Goal: Navigation & Orientation: Find specific page/section

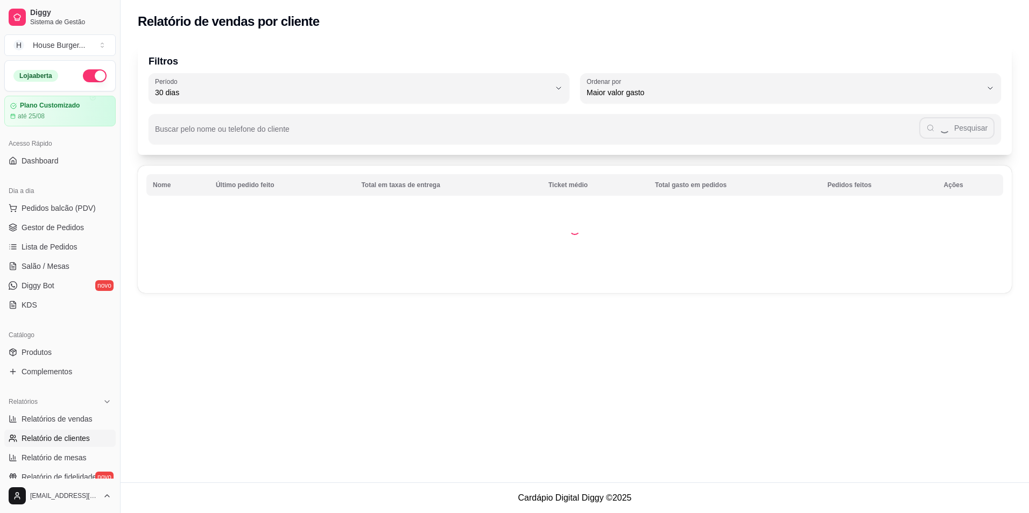
select select "30"
select select "HIGHEST_TOTAL_SPENT_WITH_ORDERS"
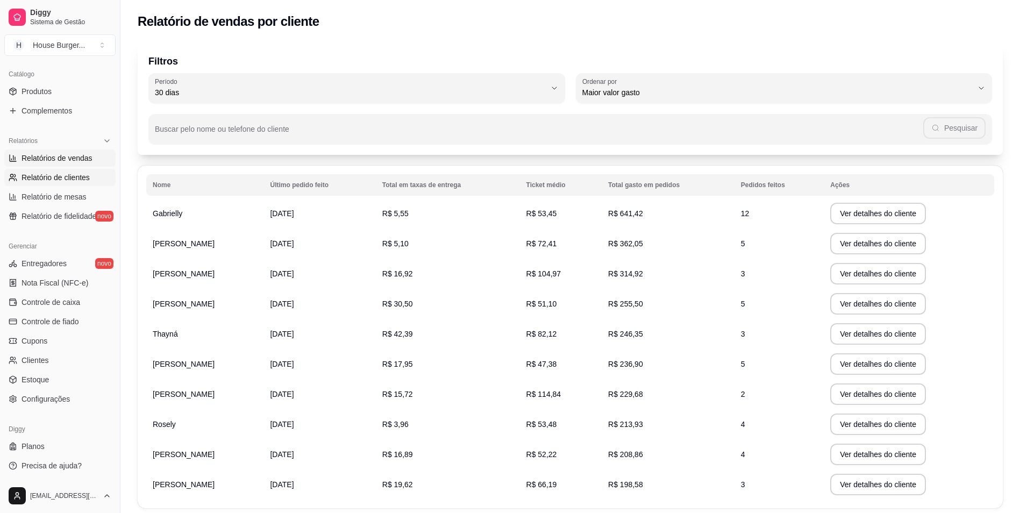
click at [66, 154] on span "Relatórios de vendas" at bounding box center [57, 158] width 71 height 11
select select "ALL"
select select "0"
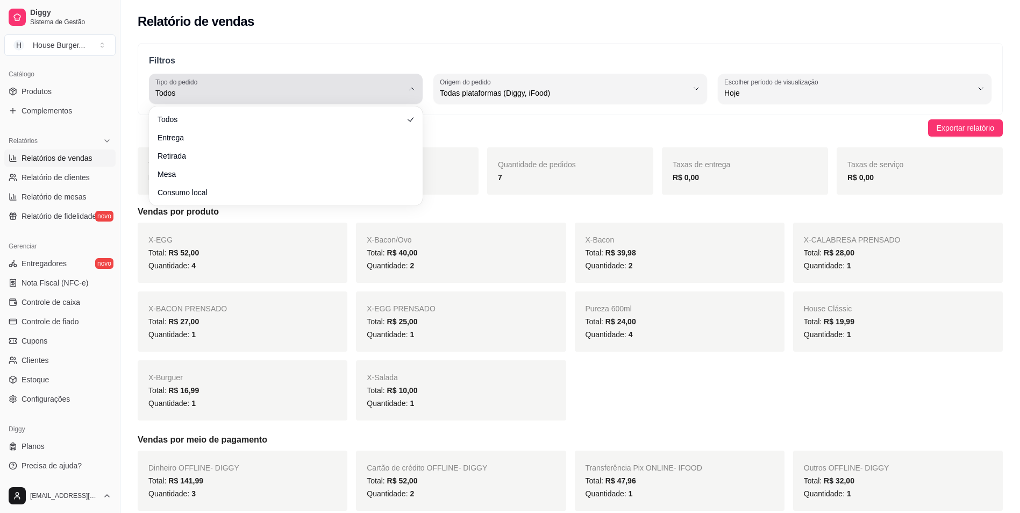
click at [221, 102] on button "Tipo do pedido Todos" at bounding box center [286, 89] width 274 height 30
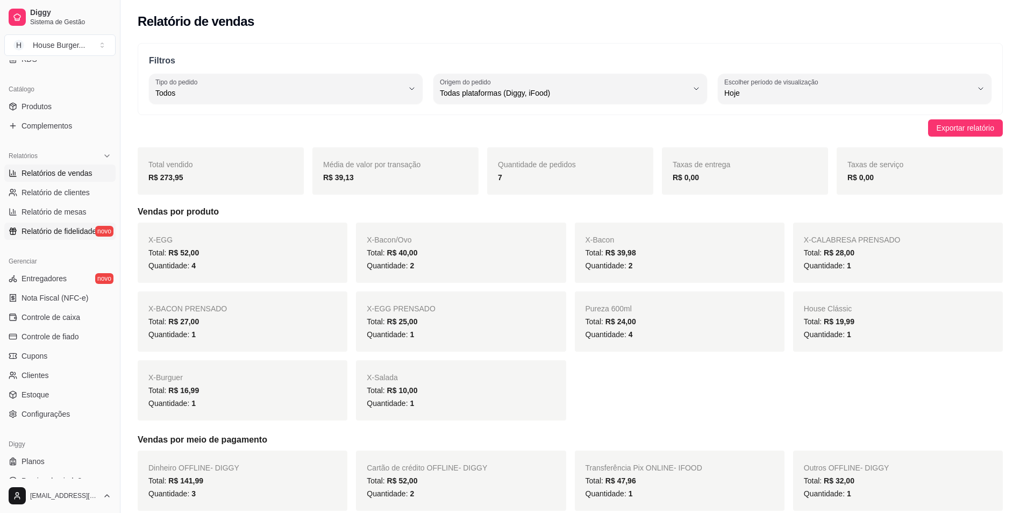
scroll to position [261, 0]
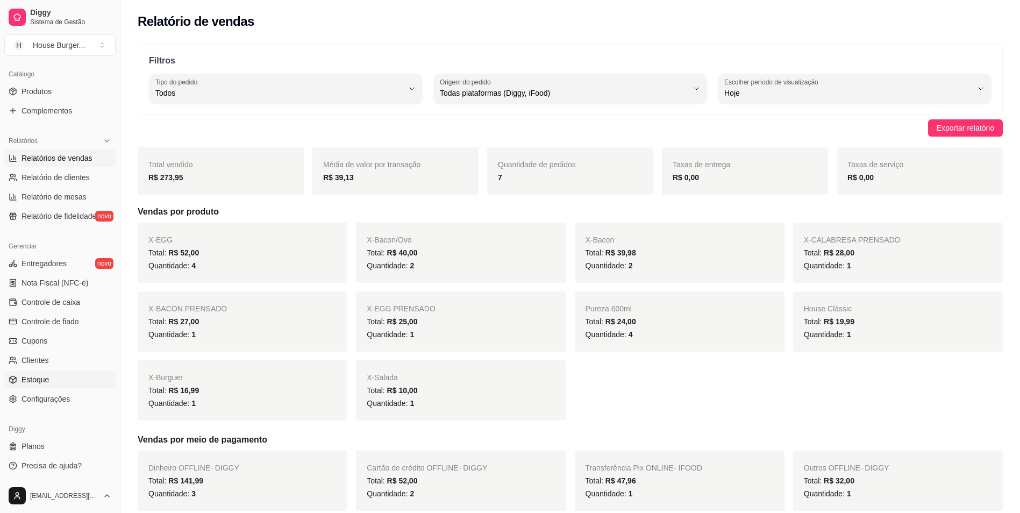
click at [42, 375] on span "Estoque" at bounding box center [35, 379] width 27 height 11
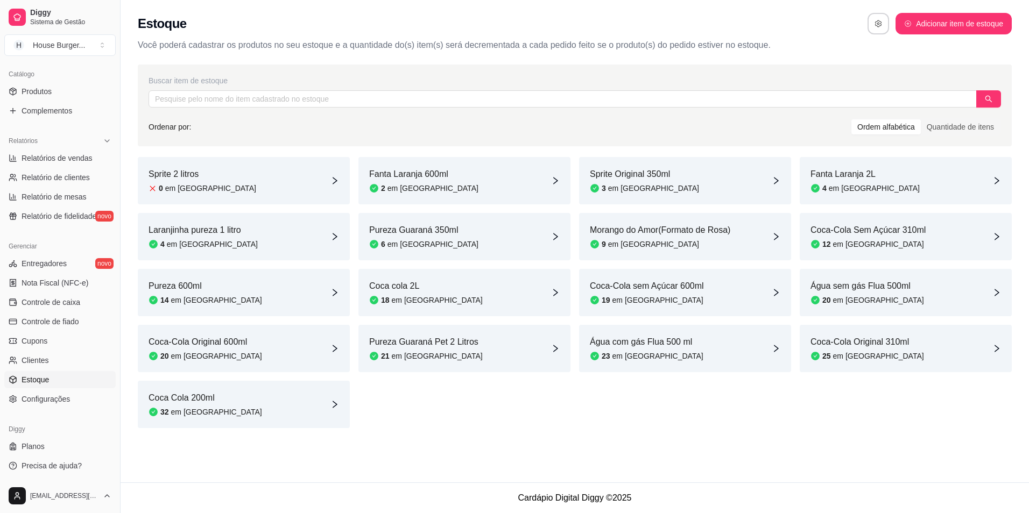
click at [825, 188] on article "4" at bounding box center [824, 188] width 4 height 11
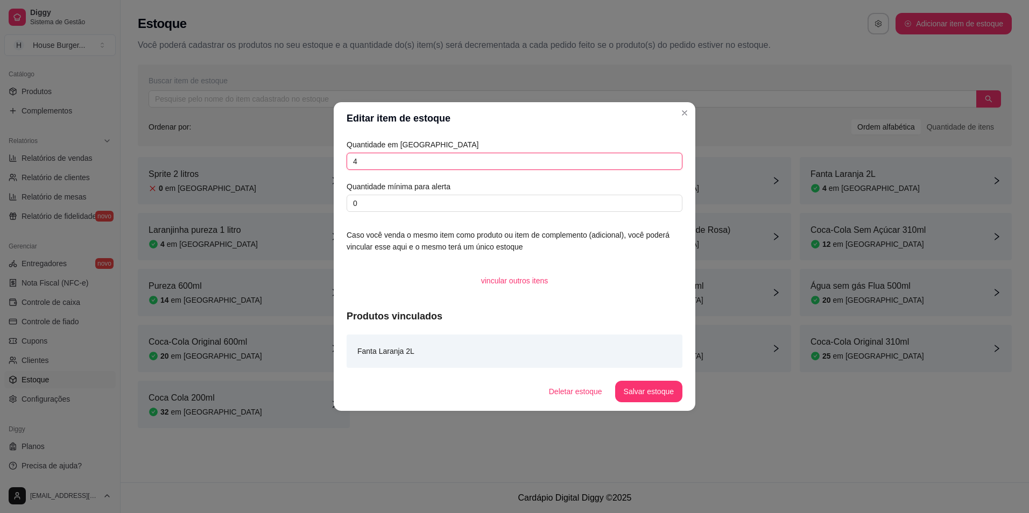
click at [409, 168] on input "4" at bounding box center [514, 161] width 336 height 17
type input "1"
click at [647, 392] on button "Salvar estoque" at bounding box center [648, 392] width 67 height 22
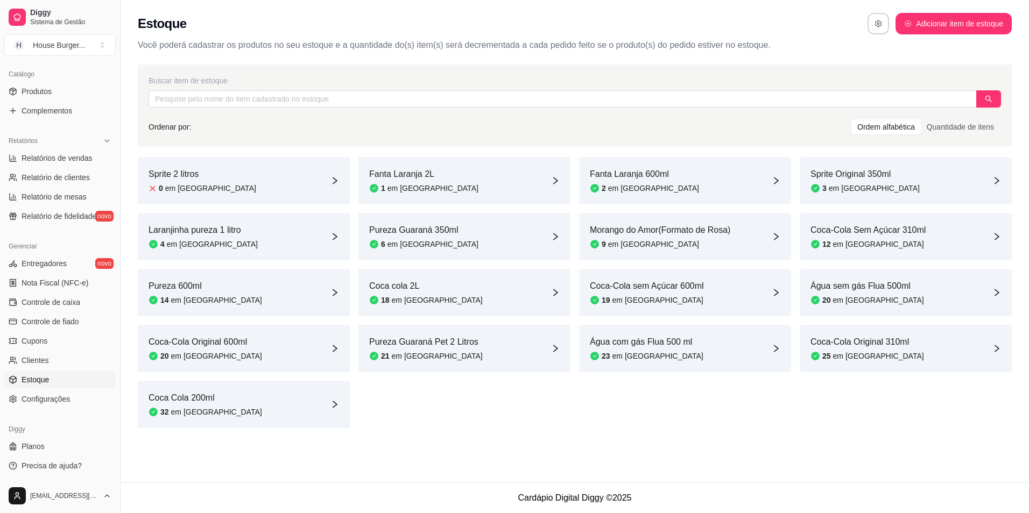
click at [75, 387] on link "Estoque" at bounding box center [59, 379] width 111 height 17
click at [77, 397] on link "Configurações" at bounding box center [59, 399] width 111 height 17
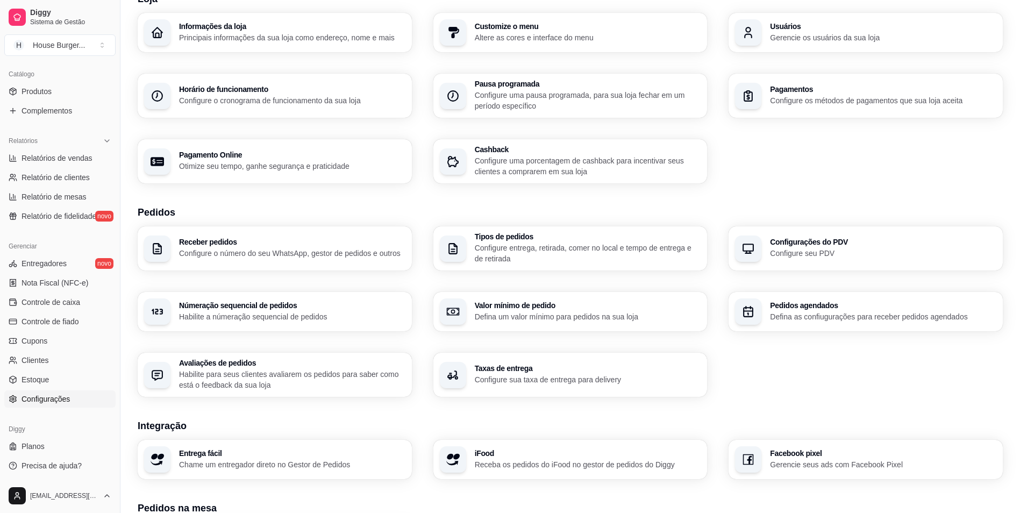
scroll to position [54, 0]
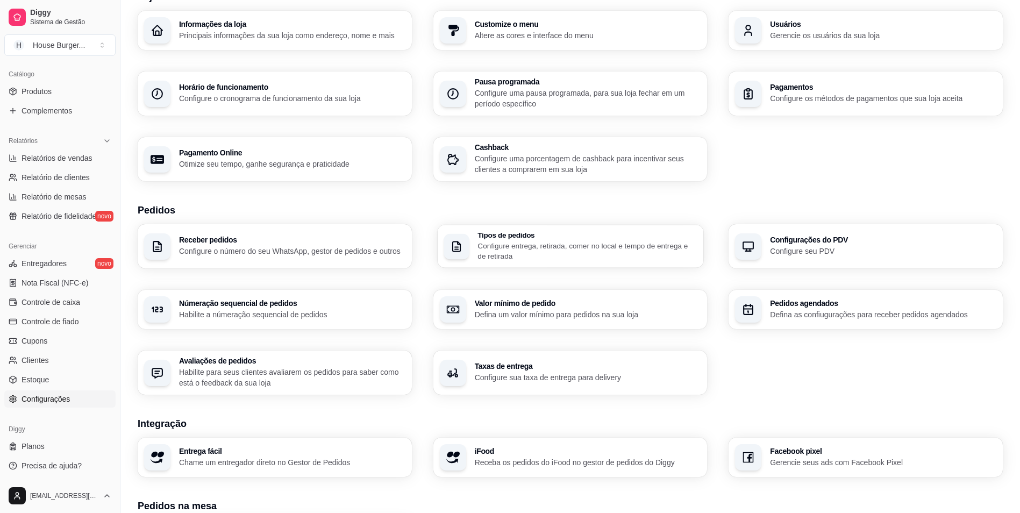
click at [465, 246] on div "button" at bounding box center [457, 246] width 26 height 26
click at [94, 185] on link "Relatório de clientes" at bounding box center [59, 177] width 111 height 17
select select "30"
select select "HIGHEST_TOTAL_SPENT_WITH_ORDERS"
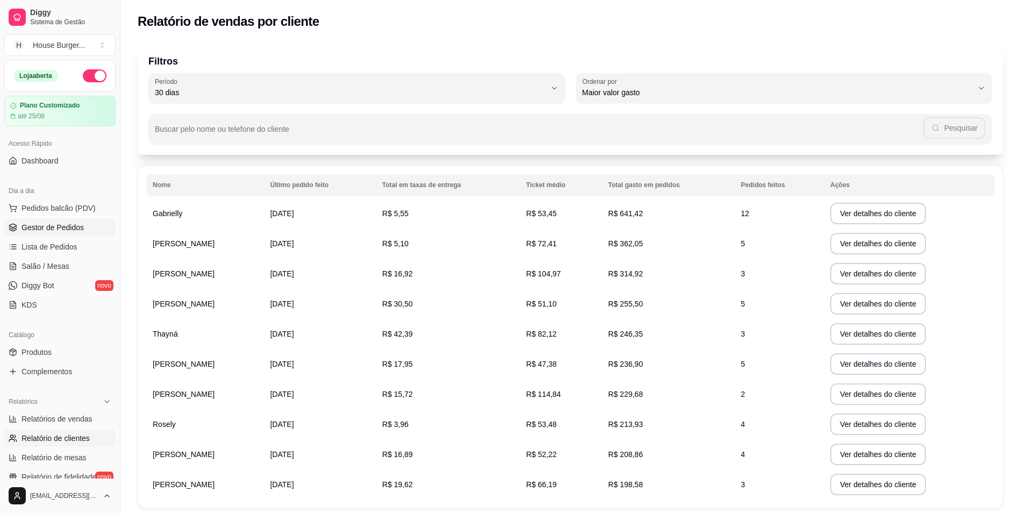
click at [80, 232] on span "Gestor de Pedidos" at bounding box center [53, 227] width 62 height 11
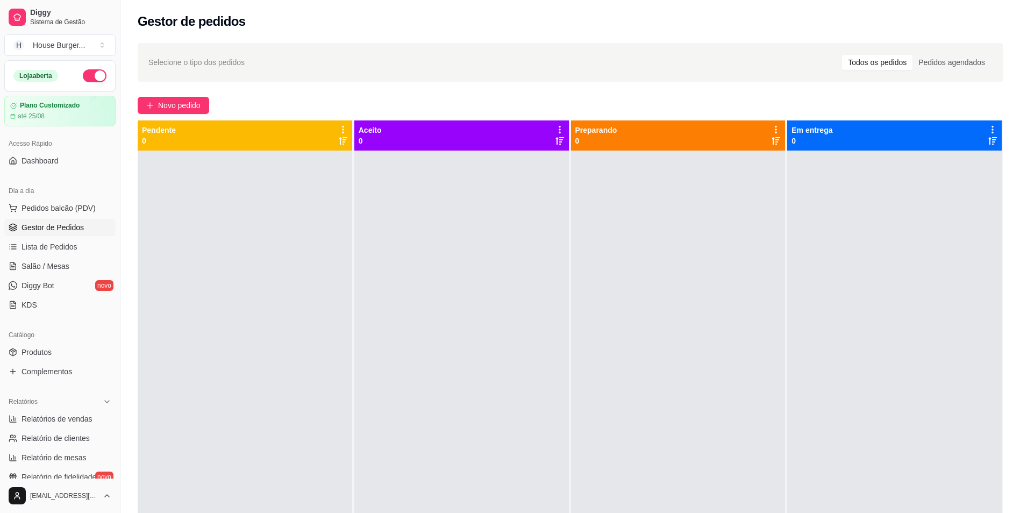
click at [232, 59] on span "Selecione o tipo dos pedidos" at bounding box center [196, 62] width 96 height 12
click at [956, 59] on div "Pedidos agendados" at bounding box center [952, 62] width 79 height 15
click at [913, 55] on input "Pedidos agendados" at bounding box center [913, 55] width 0 height 0
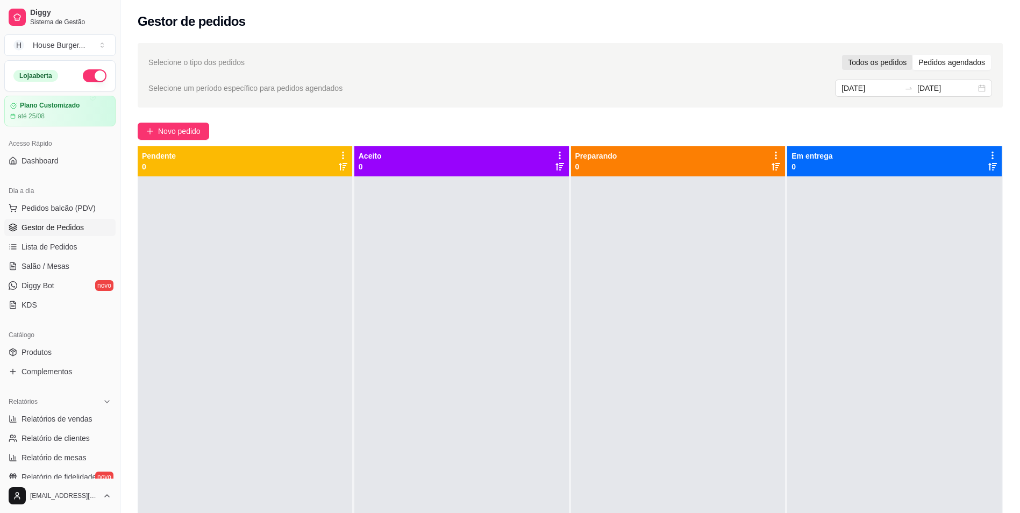
click at [891, 66] on div "Todos os pedidos" at bounding box center [877, 62] width 70 height 15
click at [842, 55] on input "Todos os pedidos" at bounding box center [842, 55] width 0 height 0
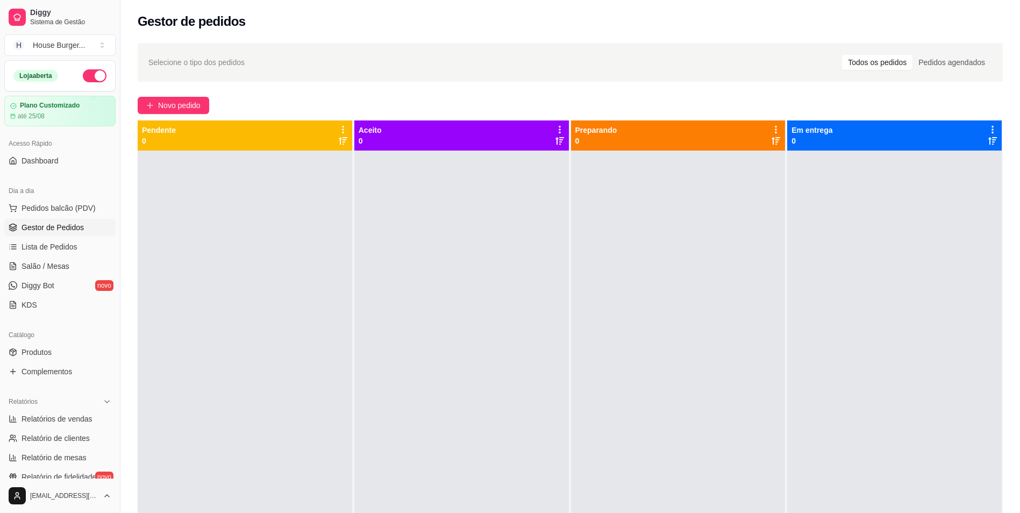
click at [859, 142] on div "Em entrega 0" at bounding box center [895, 136] width 206 height 22
drag, startPoint x: 663, startPoint y: 139, endPoint x: 531, endPoint y: 142, distance: 131.3
click at [658, 143] on div "Preparando 0" at bounding box center [679, 136] width 206 height 22
click at [529, 144] on div "Aceito 0" at bounding box center [462, 136] width 206 height 22
click at [331, 131] on div "Pendente 0" at bounding box center [245, 136] width 206 height 22
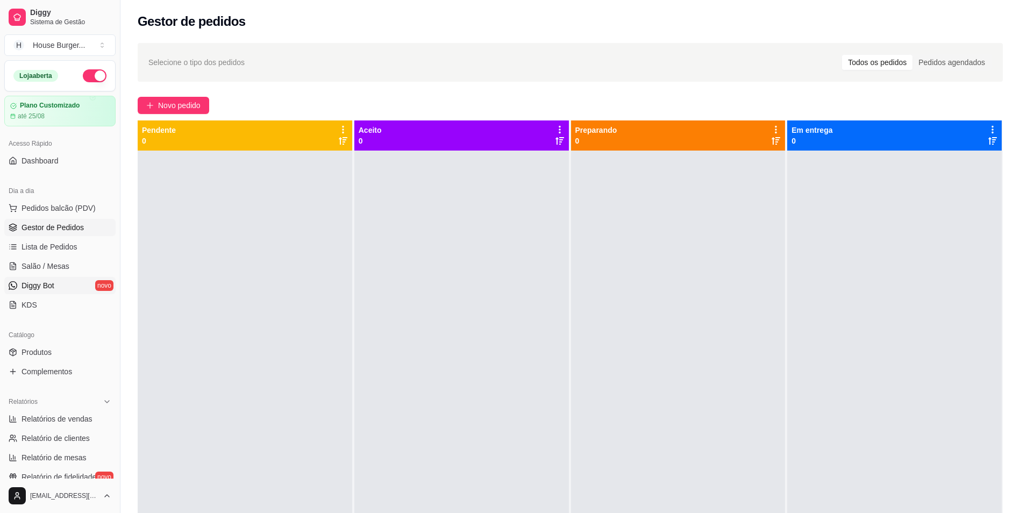
click at [70, 281] on link "Diggy Bot novo" at bounding box center [59, 285] width 111 height 17
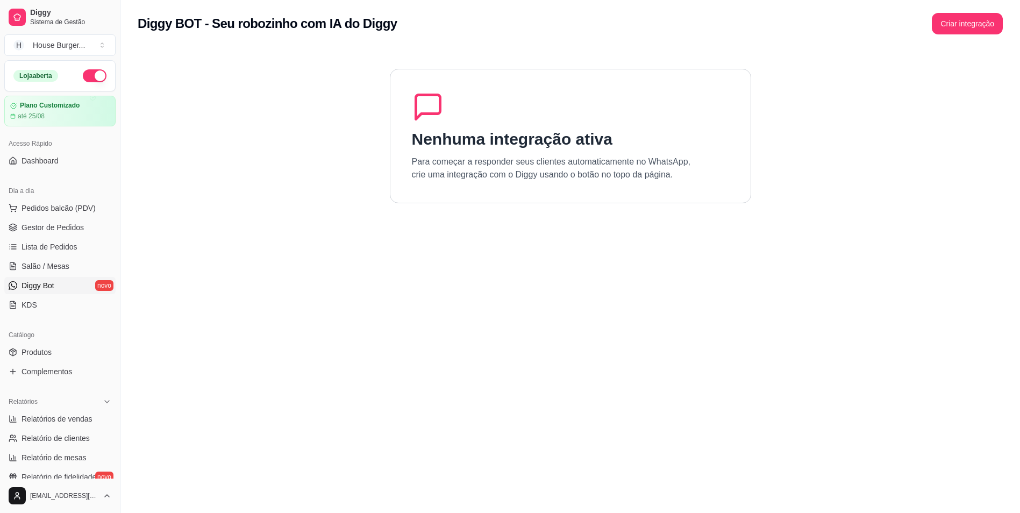
click at [488, 130] on h1 "Nenhuma integração ativa" at bounding box center [512, 139] width 201 height 19
click at [66, 304] on link "KDS" at bounding box center [59, 304] width 111 height 17
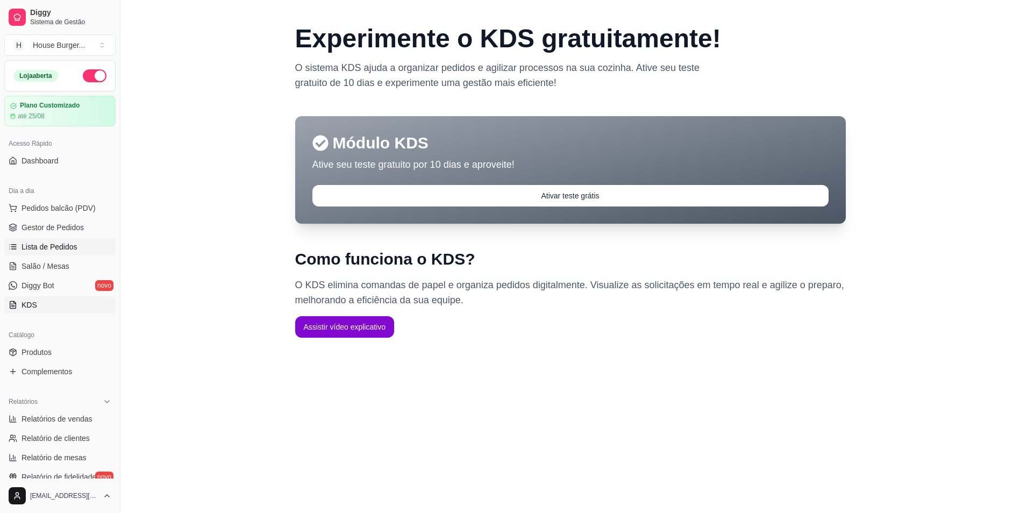
click at [29, 247] on span "Lista de Pedidos" at bounding box center [50, 247] width 56 height 11
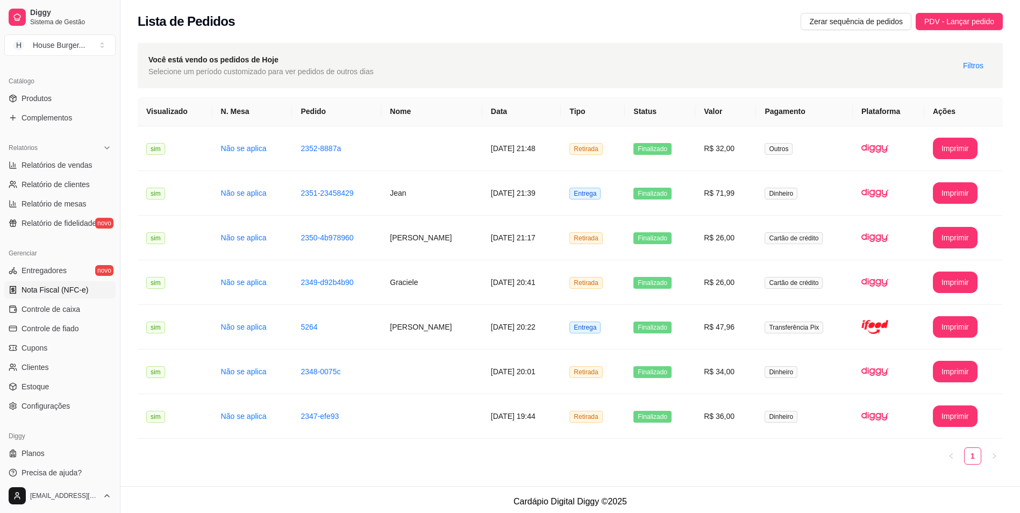
scroll to position [261, 0]
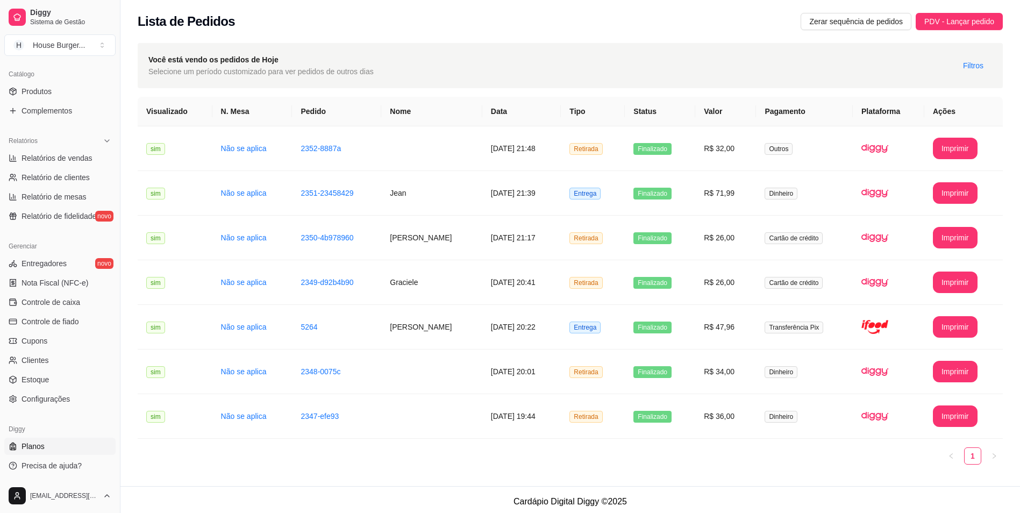
click at [82, 445] on link "Planos" at bounding box center [59, 446] width 111 height 17
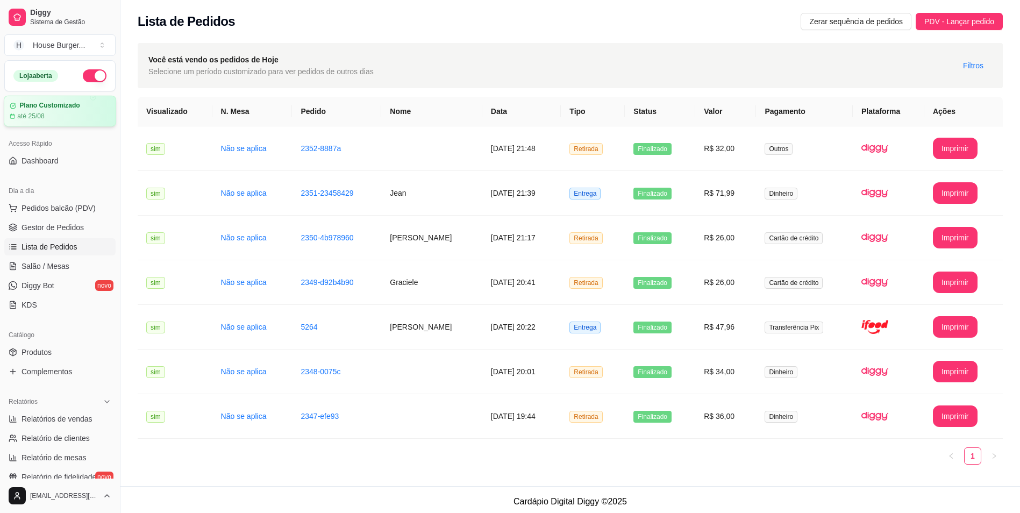
click at [70, 116] on div "até 25/08" at bounding box center [60, 116] width 101 height 9
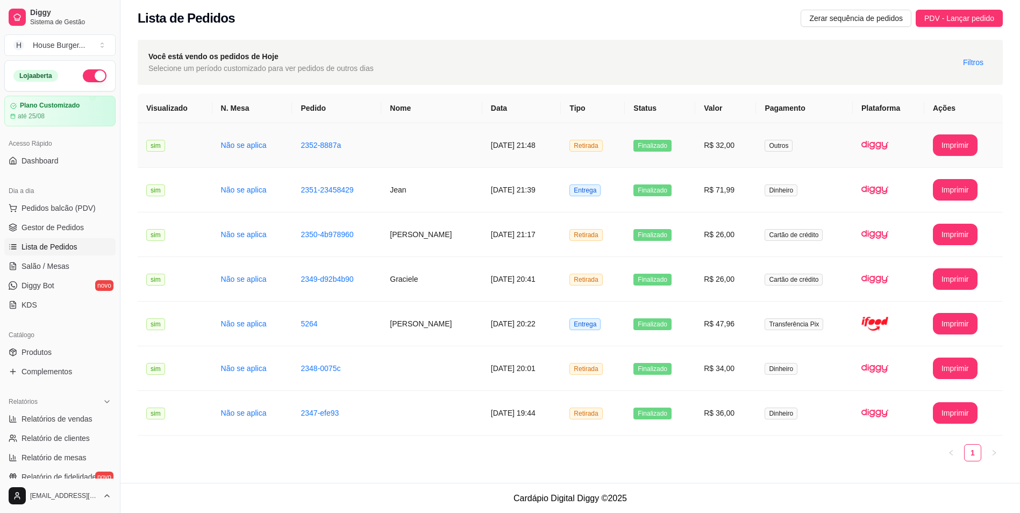
scroll to position [4, 0]
click at [39, 211] on span "Pedidos balcão (PDV)" at bounding box center [59, 208] width 74 height 11
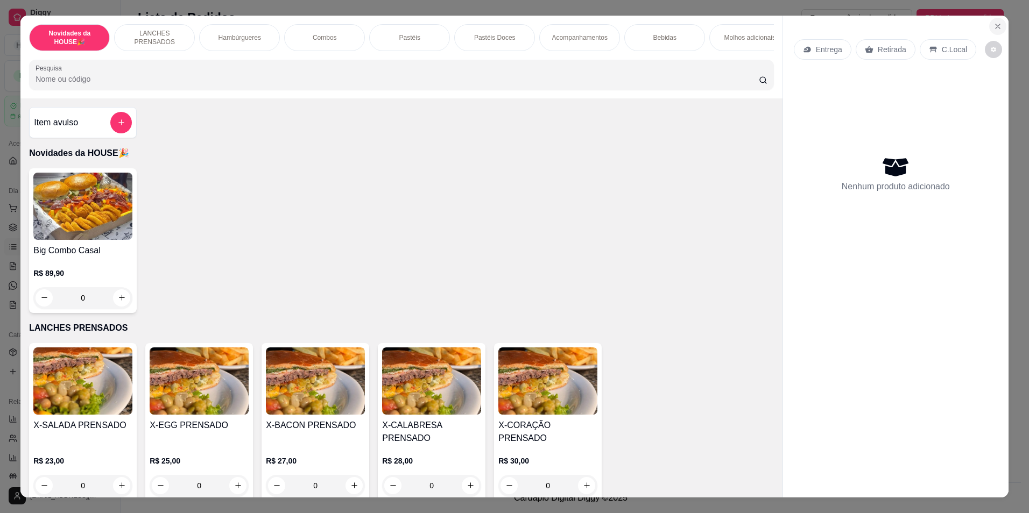
click at [995, 21] on button "Close" at bounding box center [997, 26] width 17 height 17
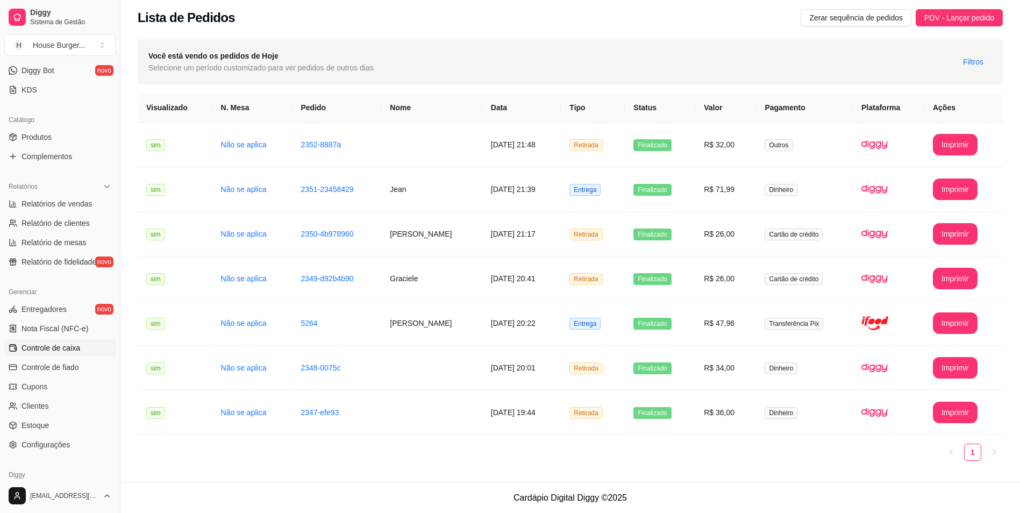
scroll to position [261, 0]
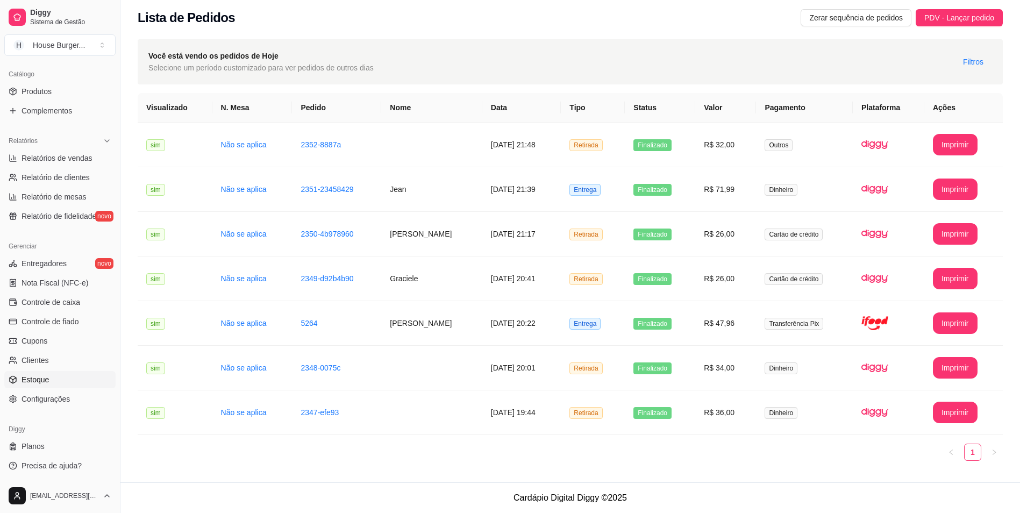
click at [27, 378] on span "Estoque" at bounding box center [35, 379] width 27 height 11
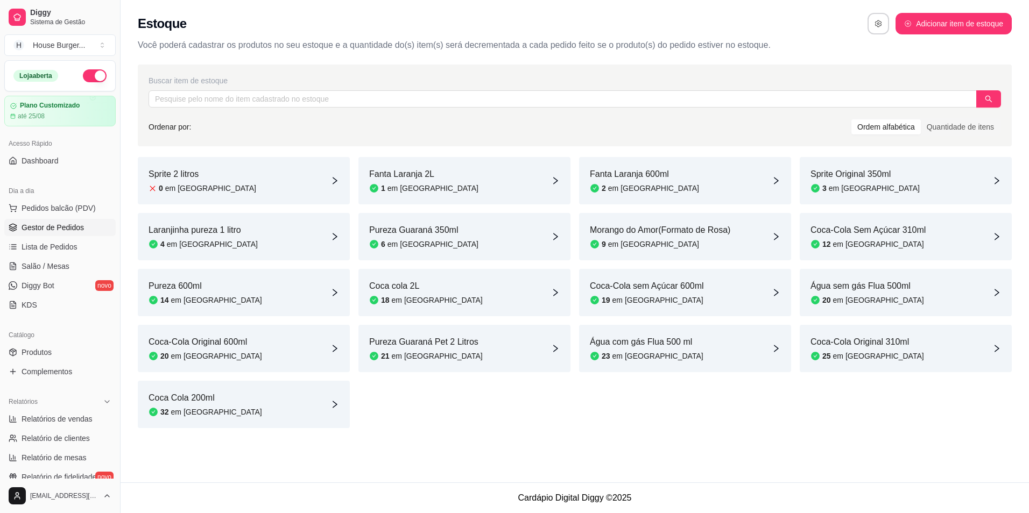
click at [52, 230] on span "Gestor de Pedidos" at bounding box center [53, 227] width 62 height 11
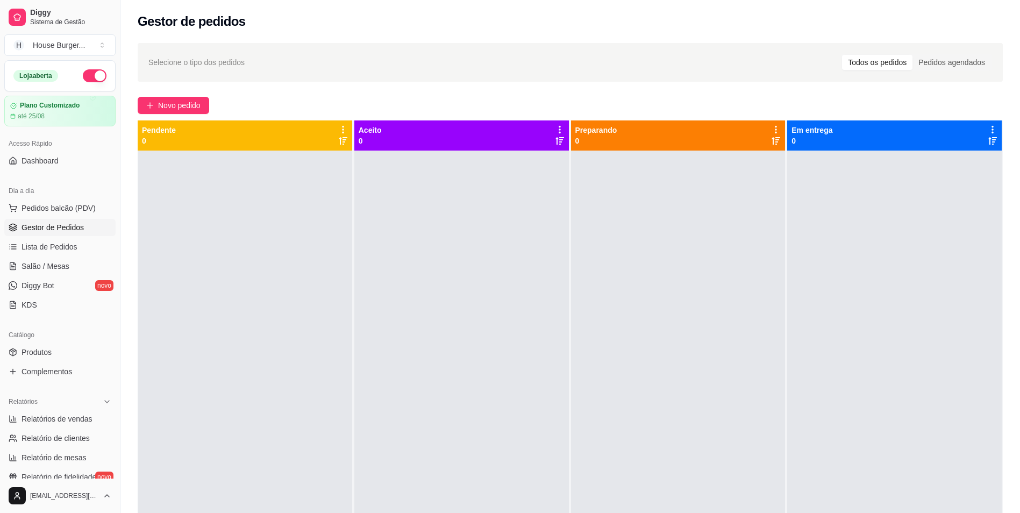
drag, startPoint x: 193, startPoint y: 186, endPoint x: 253, endPoint y: 222, distance: 70.9
click at [253, 236] on div at bounding box center [245, 407] width 215 height 513
drag, startPoint x: 346, startPoint y: 55, endPoint x: 437, endPoint y: 175, distance: 150.5
drag, startPoint x: 437, startPoint y: 175, endPoint x: 372, endPoint y: 200, distance: 69.1
click at [372, 200] on div at bounding box center [462, 407] width 215 height 513
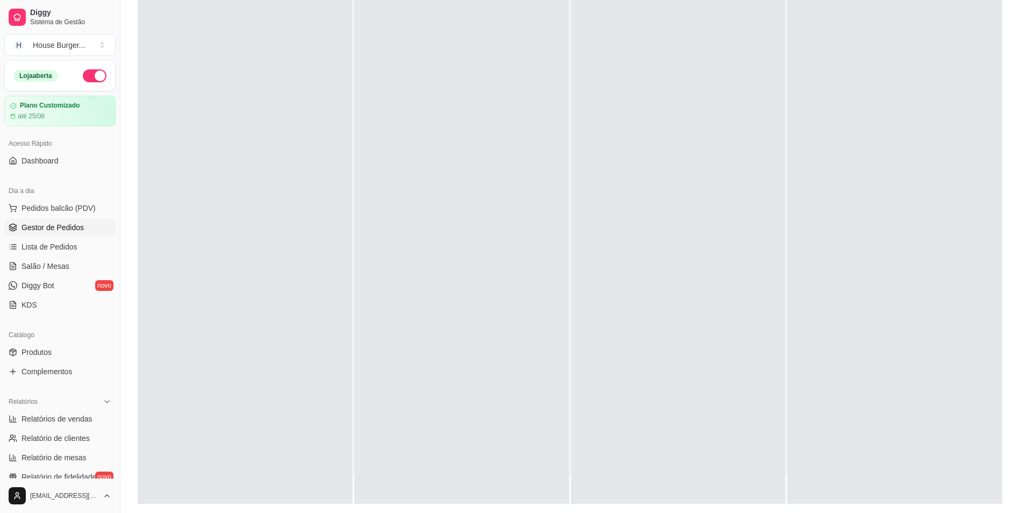
scroll to position [164, 0]
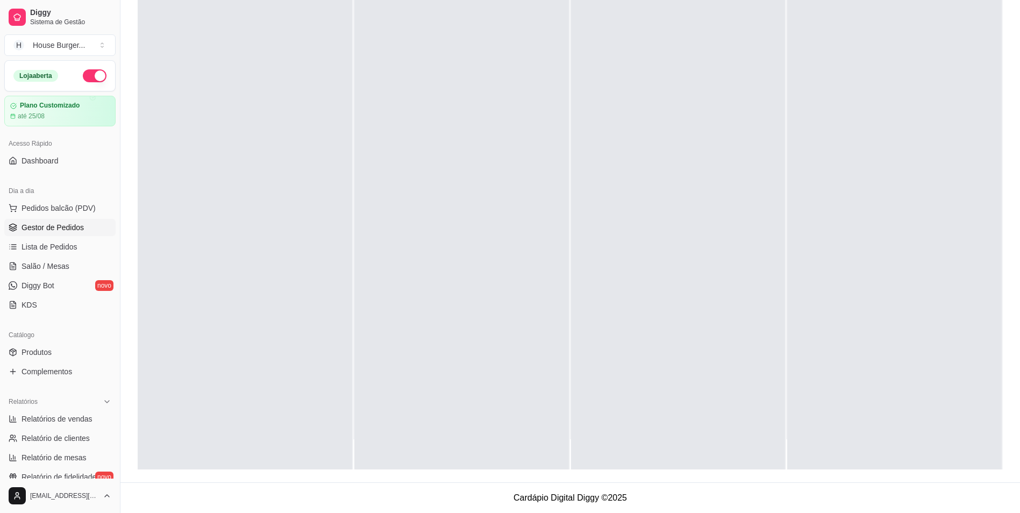
click at [93, 77] on button "button" at bounding box center [95, 75] width 24 height 13
click at [71, 415] on span "Relatórios de vendas" at bounding box center [57, 419] width 71 height 11
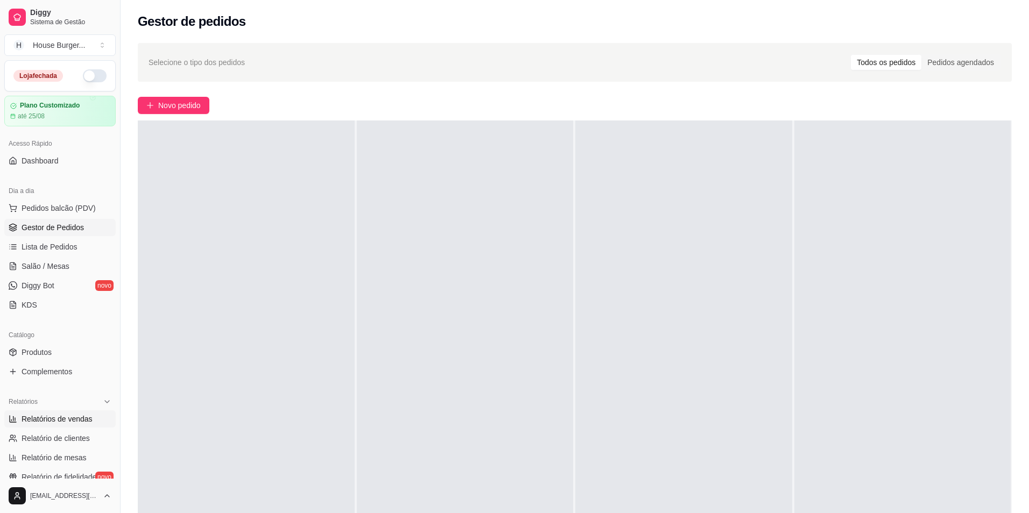
select select "ALL"
select select "0"
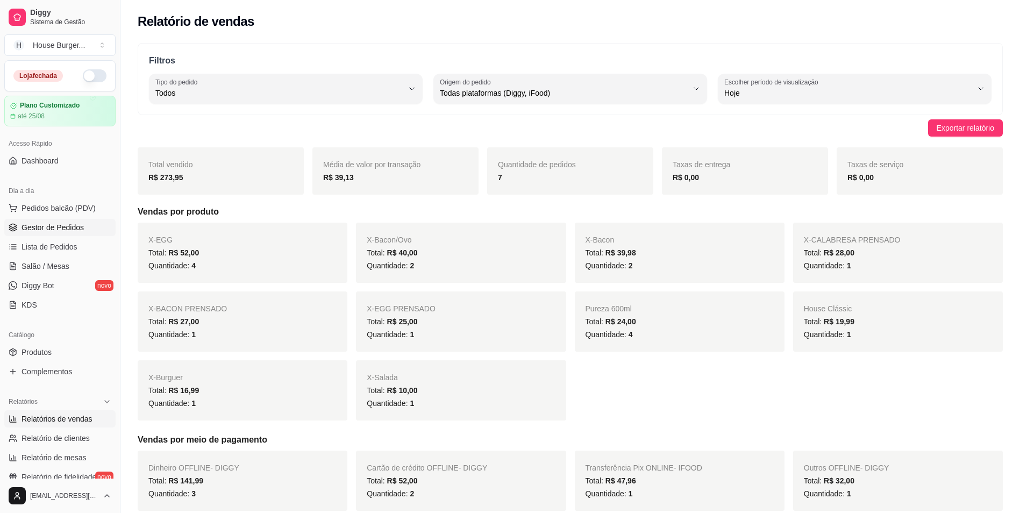
click at [69, 229] on span "Gestor de Pedidos" at bounding box center [53, 227] width 62 height 11
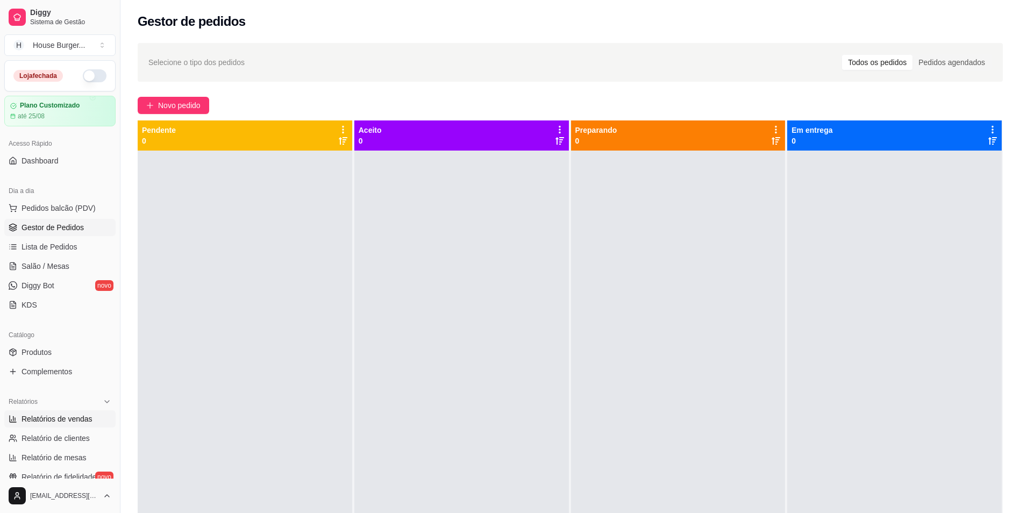
click at [77, 416] on span "Relatórios de vendas" at bounding box center [57, 419] width 71 height 11
select select "ALL"
select select "0"
